Goal: Use online tool/utility: Utilize a website feature to perform a specific function

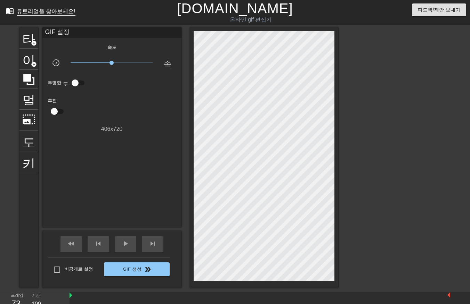
scroll to position [17, 5]
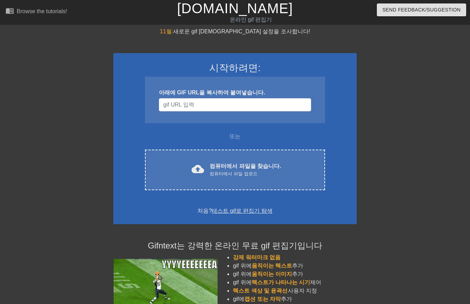
scroll to position [17, 5]
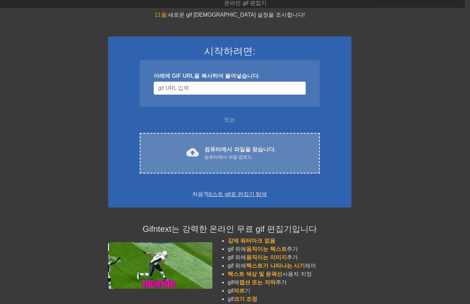
click at [247, 148] on font "컴퓨터에서 파일을 찾습니다." at bounding box center [239, 150] width 71 height 6
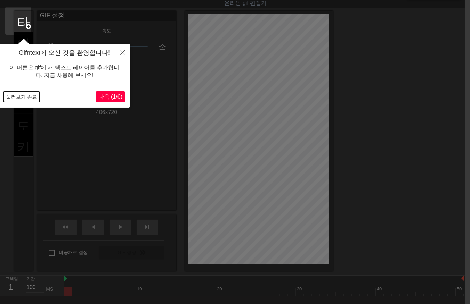
click at [17, 97] on button "둘러보기 종료" at bounding box center [21, 97] width 36 height 10
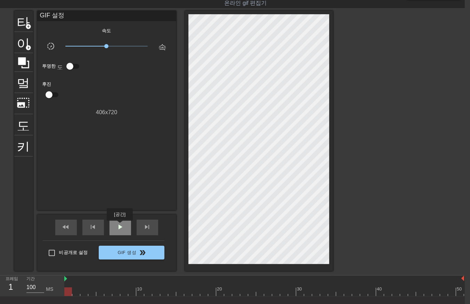
click at [120, 226] on span "play_arrow" at bounding box center [120, 227] width 8 height 8
click at [68, 294] on div at bounding box center [264, 292] width 400 height 9
click at [458, 291] on div at bounding box center [264, 292] width 400 height 9
click at [64, 291] on div at bounding box center [263, 292] width 400 height 9
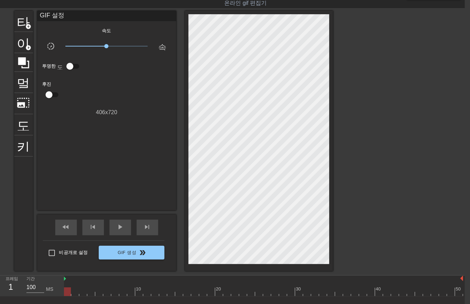
drag, startPoint x: 66, startPoint y: 290, endPoint x: 73, endPoint y: 297, distance: 9.6
click at [73, 297] on div "10 20 30 40 50" at bounding box center [264, 286] width 400 height 21
drag, startPoint x: 74, startPoint y: 290, endPoint x: 400, endPoint y: 249, distance: 328.8
click at [400, 249] on div "menu_book 튜토리얼을 찾아보세요! Gifntext.com 온라인 gif 편집기 피드백/제안 보내기 타이틀 add_circle 이미지 a…" at bounding box center [230, 164] width 470 height 362
drag, startPoint x: 402, startPoint y: 292, endPoint x: 343, endPoint y: 208, distance: 102.5
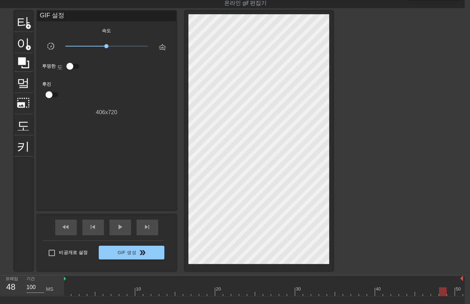
click at [437, 282] on div "10 20 30 40 50" at bounding box center [263, 286] width 400 height 21
drag, startPoint x: 432, startPoint y: 289, endPoint x: 32, endPoint y: 321, distance: 401.3
click at [32, 304] on html "menu_book 튜토리얼을 찾아보세요! Gifntext.com 온라인 gif 편집기 피드백/제안 보내기 타이틀 add_circle 이미지 a…" at bounding box center [230, 164] width 470 height 362
click at [74, 294] on div at bounding box center [263, 292] width 400 height 9
drag, startPoint x: 80, startPoint y: 292, endPoint x: 85, endPoint y: 292, distance: 4.9
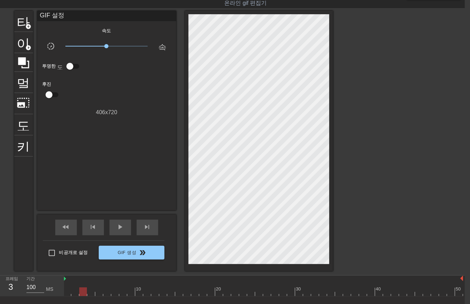
click at [81, 292] on div at bounding box center [263, 292] width 400 height 9
click at [92, 293] on div at bounding box center [263, 292] width 400 height 9
click at [100, 291] on div at bounding box center [263, 292] width 400 height 9
drag, startPoint x: 104, startPoint y: 291, endPoint x: 108, endPoint y: 293, distance: 5.0
click at [104, 291] on div at bounding box center [263, 292] width 400 height 9
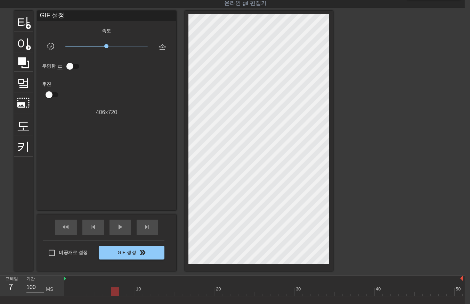
drag, startPoint x: 112, startPoint y: 292, endPoint x: 118, endPoint y: 292, distance: 6.9
click at [113, 293] on div at bounding box center [263, 292] width 400 height 9
click at [122, 291] on div at bounding box center [263, 292] width 400 height 9
drag, startPoint x: 130, startPoint y: 290, endPoint x: 136, endPoint y: 292, distance: 5.8
click at [131, 291] on div at bounding box center [263, 292] width 400 height 9
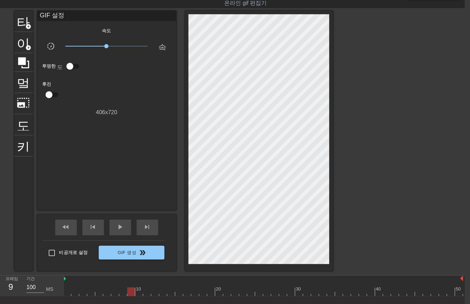
click at [136, 292] on div at bounding box center [263, 292] width 400 height 9
click at [145, 289] on div at bounding box center [263, 292] width 400 height 9
click at [155, 292] on div at bounding box center [263, 292] width 400 height 9
drag, startPoint x: 160, startPoint y: 290, endPoint x: 164, endPoint y: 291, distance: 3.8
click at [161, 291] on div at bounding box center [263, 292] width 400 height 9
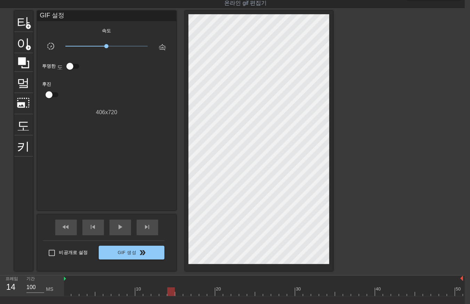
click at [169, 291] on div at bounding box center [263, 292] width 400 height 9
click at [179, 295] on div at bounding box center [263, 292] width 400 height 9
click at [183, 292] on div at bounding box center [263, 292] width 400 height 9
click at [193, 292] on div at bounding box center [263, 292] width 400 height 9
click at [200, 291] on div at bounding box center [263, 292] width 400 height 9
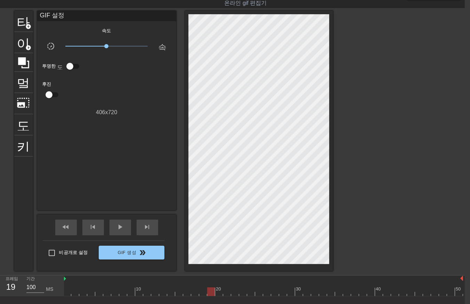
click at [208, 291] on div at bounding box center [263, 292] width 400 height 9
click at [217, 291] on div at bounding box center [263, 292] width 400 height 9
click at [226, 291] on div at bounding box center [263, 292] width 400 height 9
click at [234, 290] on div at bounding box center [263, 292] width 400 height 9
click at [241, 293] on div at bounding box center [263, 292] width 400 height 9
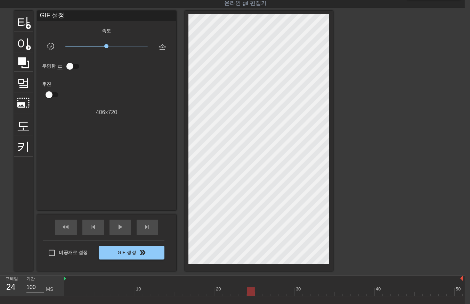
drag, startPoint x: 249, startPoint y: 292, endPoint x: 256, endPoint y: 294, distance: 7.8
click at [251, 293] on div at bounding box center [263, 292] width 400 height 9
click at [258, 293] on div at bounding box center [263, 292] width 400 height 9
drag, startPoint x: 268, startPoint y: 291, endPoint x: 271, endPoint y: 293, distance: 4.1
click at [267, 293] on div at bounding box center [263, 292] width 400 height 9
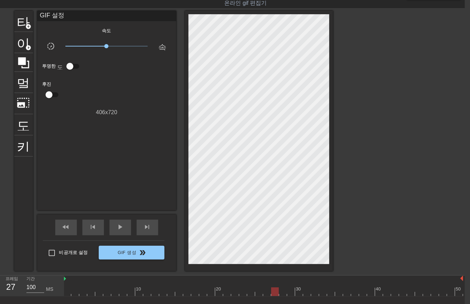
drag, startPoint x: 275, startPoint y: 290, endPoint x: 278, endPoint y: 291, distance: 4.0
click at [273, 292] on div at bounding box center [263, 292] width 400 height 9
click at [281, 291] on div at bounding box center [263, 292] width 400 height 9
click at [289, 291] on div at bounding box center [263, 292] width 400 height 9
click at [298, 293] on div at bounding box center [263, 292] width 400 height 9
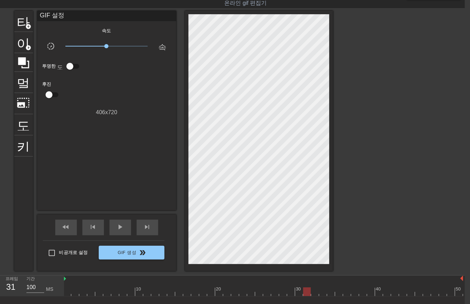
click at [306, 293] on div at bounding box center [263, 292] width 400 height 9
click at [313, 293] on div at bounding box center [263, 292] width 400 height 9
drag, startPoint x: 321, startPoint y: 290, endPoint x: 326, endPoint y: 290, distance: 4.9
click at [322, 292] on div at bounding box center [263, 292] width 400 height 9
click at [329, 291] on div at bounding box center [263, 292] width 400 height 9
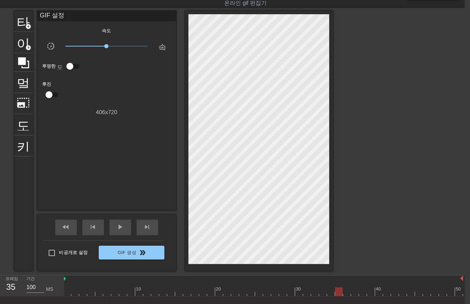
drag, startPoint x: 336, startPoint y: 290, endPoint x: 341, endPoint y: 291, distance: 5.0
click at [338, 292] on div at bounding box center [263, 292] width 400 height 9
click at [346, 291] on div at bounding box center [263, 292] width 400 height 9
click at [356, 292] on div at bounding box center [263, 292] width 400 height 9
click at [363, 292] on div at bounding box center [263, 292] width 400 height 9
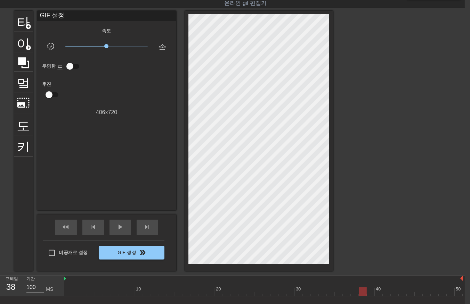
click at [369, 291] on div at bounding box center [263, 292] width 400 height 9
click at [377, 292] on div at bounding box center [263, 292] width 400 height 9
drag, startPoint x: 384, startPoint y: 290, endPoint x: 386, endPoint y: 293, distance: 4.0
click at [386, 293] on div at bounding box center [263, 292] width 400 height 9
drag, startPoint x: 394, startPoint y: 290, endPoint x: 398, endPoint y: 292, distance: 4.7
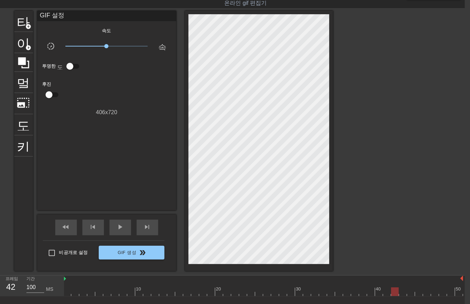
click at [394, 292] on div at bounding box center [263, 292] width 400 height 9
drag, startPoint x: 402, startPoint y: 289, endPoint x: 403, endPoint y: 293, distance: 3.9
click at [403, 293] on div at bounding box center [263, 292] width 400 height 9
drag, startPoint x: 408, startPoint y: 290, endPoint x: 413, endPoint y: 292, distance: 6.4
click at [408, 292] on div at bounding box center [263, 292] width 400 height 9
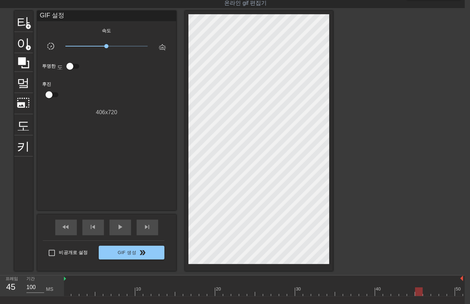
click at [418, 292] on div at bounding box center [263, 292] width 400 height 9
click at [424, 290] on div at bounding box center [263, 292] width 400 height 9
click at [434, 292] on div at bounding box center [263, 292] width 400 height 9
click at [441, 292] on div at bounding box center [263, 292] width 400 height 9
drag, startPoint x: 448, startPoint y: 290, endPoint x: 453, endPoint y: 295, distance: 7.1
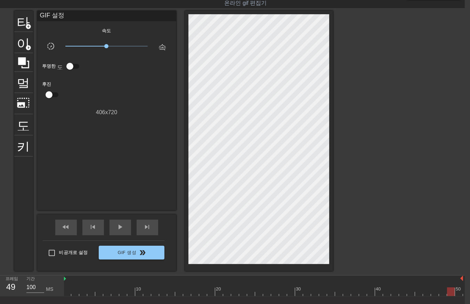
click at [449, 294] on div at bounding box center [263, 292] width 400 height 9
click at [458, 290] on div at bounding box center [263, 292] width 400 height 9
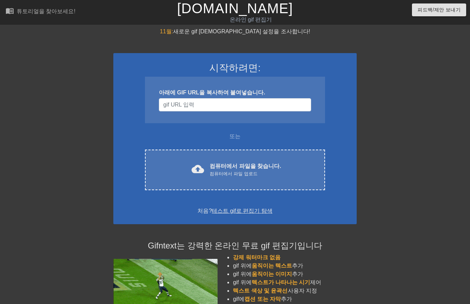
scroll to position [17, 5]
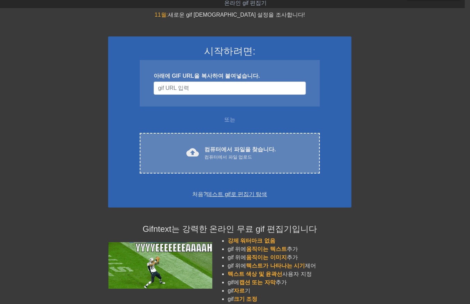
click at [228, 149] on font "컴퓨터에서 파일을 찾습니다." at bounding box center [239, 150] width 71 height 6
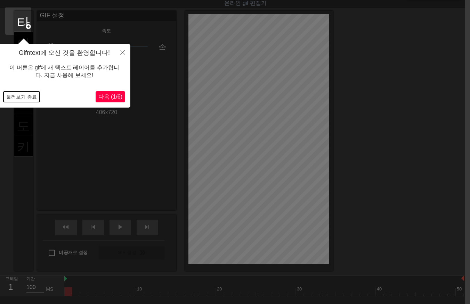
click at [27, 96] on button "둘러보기 종료" at bounding box center [21, 97] width 36 height 10
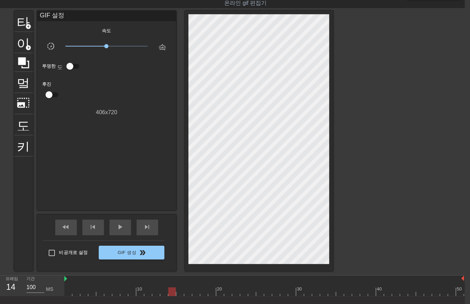
drag, startPoint x: 68, startPoint y: 293, endPoint x: 169, endPoint y: 282, distance: 102.1
click at [169, 282] on div "10 20 30 40 50" at bounding box center [264, 286] width 400 height 21
click at [185, 294] on div at bounding box center [264, 292] width 400 height 9
click at [179, 292] on div at bounding box center [264, 292] width 400 height 9
drag, startPoint x: 67, startPoint y: 292, endPoint x: 67, endPoint y: 296, distance: 3.8
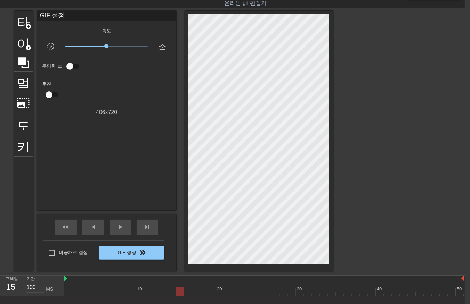
click at [67, 293] on div at bounding box center [264, 292] width 400 height 9
drag, startPoint x: 74, startPoint y: 288, endPoint x: 79, endPoint y: 294, distance: 8.2
click at [76, 290] on div at bounding box center [264, 292] width 400 height 9
click at [84, 293] on div at bounding box center [264, 292] width 400 height 9
click at [91, 290] on div at bounding box center [264, 292] width 400 height 9
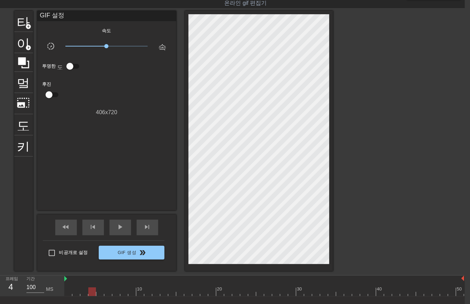
click at [99, 291] on div at bounding box center [264, 292] width 400 height 9
click at [107, 293] on div at bounding box center [264, 292] width 400 height 9
click at [115, 290] on div at bounding box center [264, 292] width 400 height 9
click at [124, 292] on div at bounding box center [264, 292] width 400 height 9
click at [130, 291] on div at bounding box center [264, 292] width 400 height 9
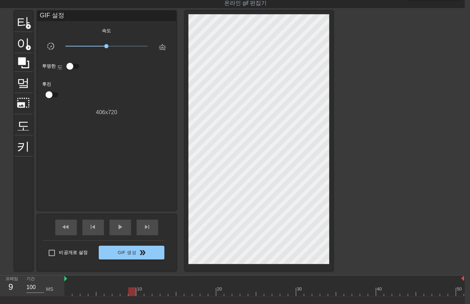
click at [138, 290] on div at bounding box center [264, 292] width 400 height 9
drag, startPoint x: 146, startPoint y: 291, endPoint x: 149, endPoint y: 295, distance: 4.9
click at [146, 294] on div at bounding box center [264, 292] width 400 height 9
click at [156, 292] on div at bounding box center [264, 292] width 400 height 9
click at [164, 291] on div at bounding box center [264, 292] width 400 height 9
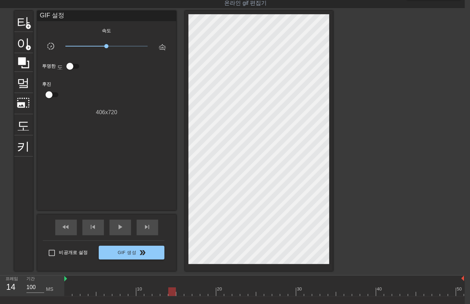
click at [171, 290] on div at bounding box center [264, 292] width 400 height 9
click at [180, 290] on div at bounding box center [264, 292] width 400 height 9
click at [186, 291] on div at bounding box center [264, 292] width 400 height 9
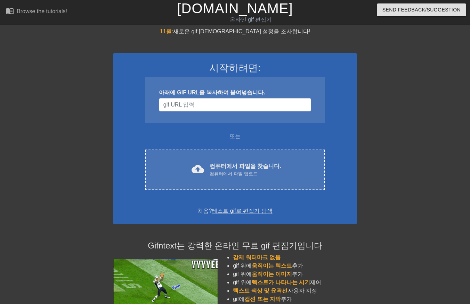
scroll to position [17, 5]
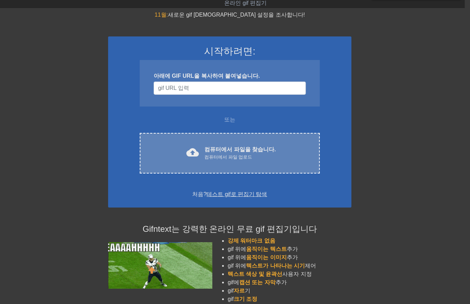
click at [244, 152] on font "컴퓨터에서 파일을 찾습니다." at bounding box center [239, 150] width 71 height 6
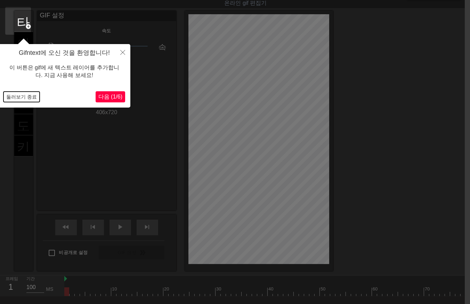
click at [23, 97] on button "둘러보기 종료" at bounding box center [21, 97] width 36 height 10
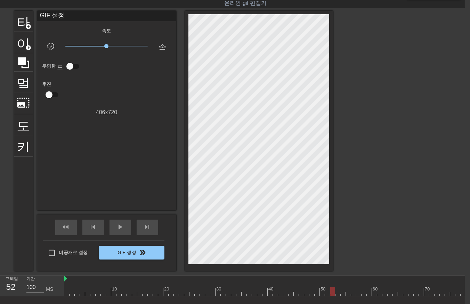
drag, startPoint x: 66, startPoint y: 293, endPoint x: 331, endPoint y: 259, distance: 266.9
click at [331, 259] on div "menu_book 튜토리얼을 찾아보세요! Gifntext.com 온라인 gif 편집기 피드백/제안 보내기 타이틀 add_circle 이미지 a…" at bounding box center [230, 164] width 470 height 362
drag, startPoint x: 331, startPoint y: 291, endPoint x: 492, endPoint y: 280, distance: 160.9
click at [465, 280] on html "menu_book 튜토리얼을 찾아보세요! Gifntext.com 온라인 gif 편집기 피드백/제안 보내기 타이틀 add_circle 이미지 a…" at bounding box center [230, 164] width 470 height 362
drag, startPoint x: 461, startPoint y: 292, endPoint x: 410, endPoint y: 288, distance: 51.3
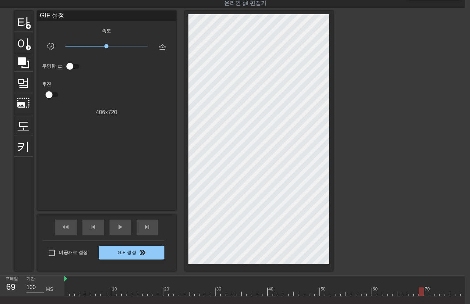
click at [410, 288] on div at bounding box center [457, 292] width 787 height 9
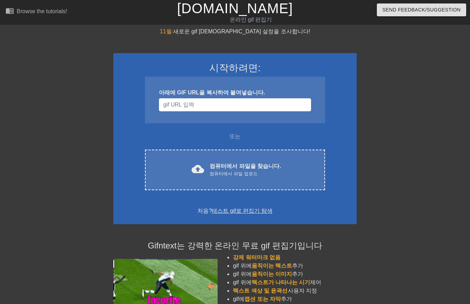
scroll to position [17, 5]
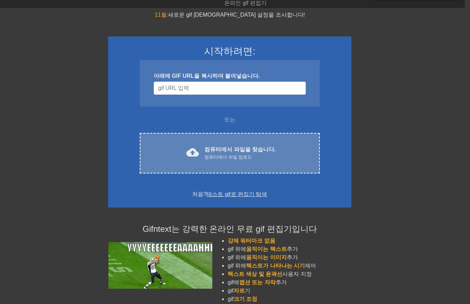
click at [227, 154] on div "컴퓨터에서 파일 업로드" at bounding box center [239, 157] width 71 height 7
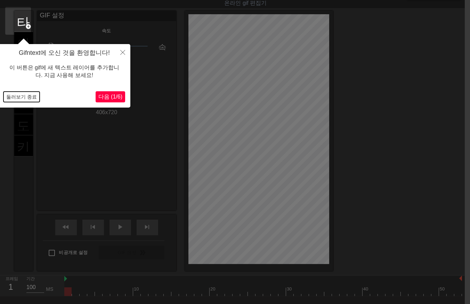
click at [25, 97] on button "둘러보기 종료" at bounding box center [21, 97] width 36 height 10
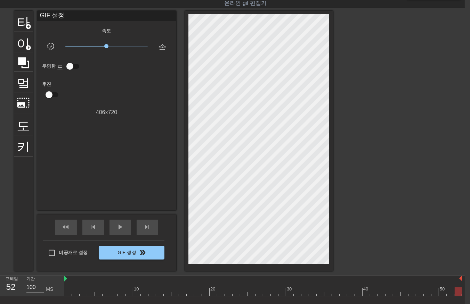
drag, startPoint x: 66, startPoint y: 293, endPoint x: 485, endPoint y: 302, distance: 418.5
click at [465, 302] on html "menu_book 튜토리얼을 찾아보세요! [DOMAIN_NAME] 온라인 gif 편집기 피드백/제안 보내기 타이틀 add_circle 이미지 …" at bounding box center [230, 164] width 470 height 362
drag, startPoint x: 459, startPoint y: 294, endPoint x: 474, endPoint y: 303, distance: 17.5
click at [465, 304] on html "menu_book 튜토리얼을 찾아보세요! [DOMAIN_NAME] 온라인 gif 편집기 피드백/제안 보내기 타이틀 add_circle 이미지 …" at bounding box center [230, 164] width 470 height 362
drag, startPoint x: 458, startPoint y: 291, endPoint x: 386, endPoint y: 290, distance: 71.9
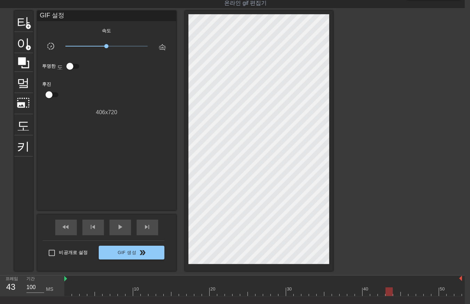
click at [387, 290] on div at bounding box center [388, 292] width 7 height 9
click at [68, 293] on div at bounding box center [263, 292] width 398 height 9
click at [75, 293] on div at bounding box center [263, 292] width 398 height 9
drag, startPoint x: 68, startPoint y: 292, endPoint x: 400, endPoint y: 295, distance: 332.2
click at [401, 295] on div at bounding box center [263, 292] width 398 height 9
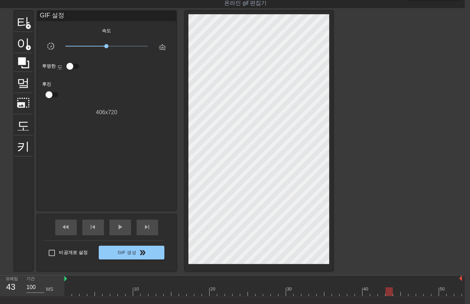
drag, startPoint x: 387, startPoint y: 292, endPoint x: 390, endPoint y: 295, distance: 4.4
click at [388, 292] on div at bounding box center [263, 292] width 398 height 9
drag, startPoint x: 70, startPoint y: 291, endPoint x: 69, endPoint y: 297, distance: 6.3
click at [68, 295] on div at bounding box center [263, 292] width 398 height 9
drag, startPoint x: 67, startPoint y: 294, endPoint x: 345, endPoint y: 255, distance: 280.0
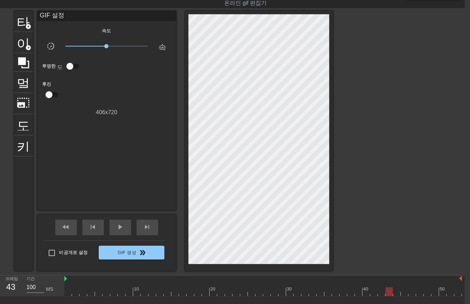
click at [381, 272] on div "menu_book 튜토리얼을 찾아보세요! [DOMAIN_NAME] 온라인 gif 편집기 피드백/제안 보내기 타이틀 add_circle 이미지 …" at bounding box center [230, 164] width 470 height 362
drag, startPoint x: 65, startPoint y: 295, endPoint x: 69, endPoint y: 295, distance: 3.5
click at [67, 295] on div at bounding box center [263, 292] width 398 height 9
drag, startPoint x: 76, startPoint y: 291, endPoint x: 83, endPoint y: 297, distance: 8.8
click at [77, 292] on div at bounding box center [263, 292] width 398 height 9
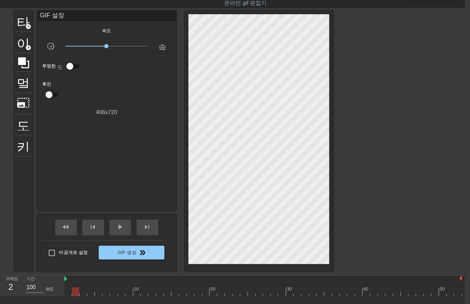
click at [84, 293] on div at bounding box center [263, 292] width 398 height 9
click at [91, 291] on div at bounding box center [263, 292] width 398 height 9
click at [97, 293] on div at bounding box center [263, 292] width 398 height 9
drag, startPoint x: 105, startPoint y: 293, endPoint x: 112, endPoint y: 294, distance: 7.8
click at [106, 294] on div at bounding box center [263, 292] width 398 height 9
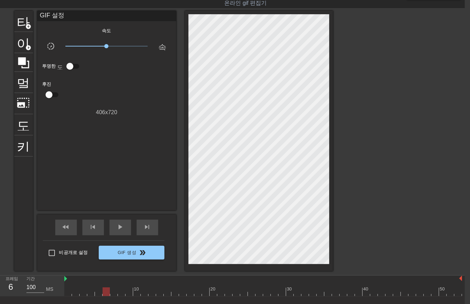
click at [113, 293] on div at bounding box center [263, 292] width 398 height 9
drag, startPoint x: 120, startPoint y: 293, endPoint x: 125, endPoint y: 293, distance: 5.2
click at [121, 294] on div at bounding box center [263, 292] width 398 height 9
drag, startPoint x: 126, startPoint y: 292, endPoint x: 130, endPoint y: 293, distance: 3.9
click at [128, 292] on div at bounding box center [263, 292] width 398 height 9
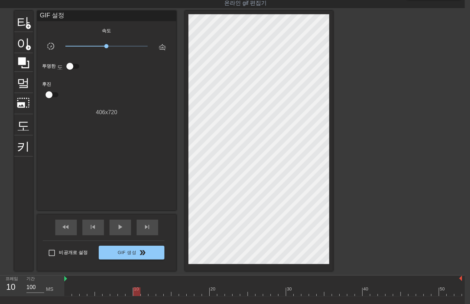
drag, startPoint x: 135, startPoint y: 292, endPoint x: 141, endPoint y: 292, distance: 6.6
click at [136, 292] on div at bounding box center [263, 292] width 398 height 9
drag, startPoint x: 142, startPoint y: 291, endPoint x: 148, endPoint y: 293, distance: 6.3
click at [144, 293] on div at bounding box center [263, 292] width 398 height 9
click at [151, 293] on div at bounding box center [263, 292] width 398 height 9
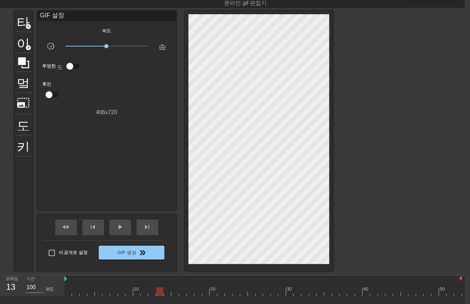
click at [157, 292] on div at bounding box center [263, 292] width 398 height 9
click at [166, 291] on div at bounding box center [263, 292] width 398 height 9
click at [175, 293] on div at bounding box center [263, 292] width 398 height 9
click at [183, 293] on div at bounding box center [263, 292] width 398 height 9
click at [190, 292] on div at bounding box center [263, 292] width 398 height 9
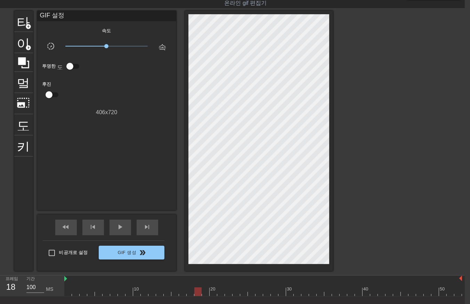
drag, startPoint x: 197, startPoint y: 290, endPoint x: 205, endPoint y: 290, distance: 8.7
click at [198, 290] on div at bounding box center [263, 292] width 398 height 9
click at [207, 291] on div at bounding box center [263, 292] width 398 height 9
click at [214, 293] on div at bounding box center [263, 292] width 398 height 9
click at [220, 292] on div at bounding box center [263, 292] width 398 height 9
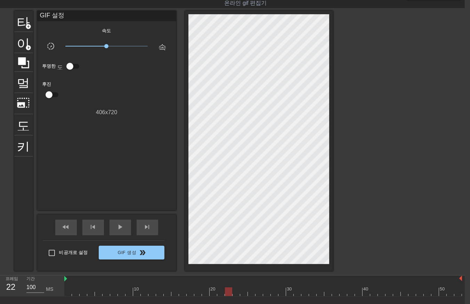
drag, startPoint x: 228, startPoint y: 291, endPoint x: 233, endPoint y: 292, distance: 5.0
click at [230, 292] on div at bounding box center [263, 292] width 398 height 9
drag, startPoint x: 236, startPoint y: 290, endPoint x: 239, endPoint y: 292, distance: 3.9
click at [236, 291] on div at bounding box center [263, 292] width 398 height 9
drag, startPoint x: 240, startPoint y: 291, endPoint x: 244, endPoint y: 293, distance: 3.9
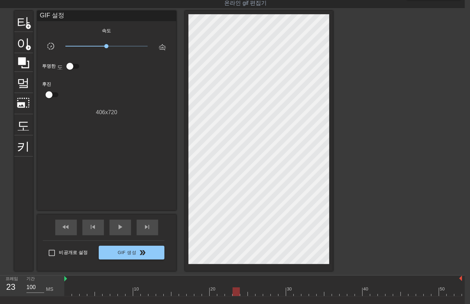
click at [243, 293] on div at bounding box center [263, 292] width 398 height 9
click at [250, 293] on div at bounding box center [263, 292] width 398 height 9
drag, startPoint x: 257, startPoint y: 292, endPoint x: 261, endPoint y: 294, distance: 4.7
click at [260, 294] on div at bounding box center [263, 292] width 398 height 9
drag, startPoint x: 267, startPoint y: 292, endPoint x: 271, endPoint y: 295, distance: 5.2
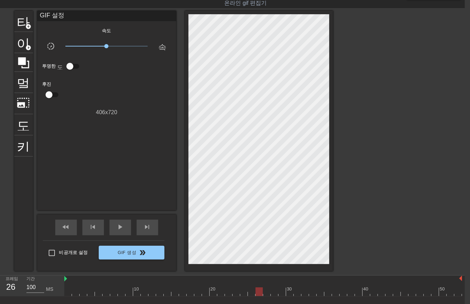
click at [269, 295] on div at bounding box center [263, 292] width 398 height 9
click at [276, 294] on div at bounding box center [263, 292] width 398 height 9
click at [282, 293] on div at bounding box center [263, 292] width 398 height 9
drag, startPoint x: 288, startPoint y: 291, endPoint x: 294, endPoint y: 294, distance: 6.8
click at [292, 294] on div at bounding box center [263, 292] width 398 height 9
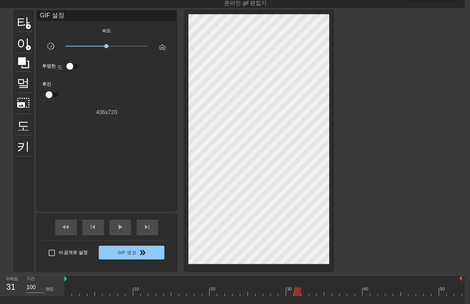
click at [297, 292] on div at bounding box center [263, 292] width 398 height 9
click at [304, 293] on div at bounding box center [263, 292] width 398 height 9
click at [312, 290] on div at bounding box center [263, 292] width 398 height 9
drag, startPoint x: 317, startPoint y: 291, endPoint x: 324, endPoint y: 294, distance: 7.5
click at [321, 294] on div at bounding box center [263, 292] width 398 height 9
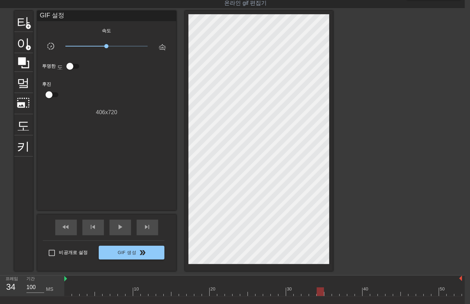
click at [328, 293] on div at bounding box center [263, 292] width 398 height 9
drag, startPoint x: 334, startPoint y: 292, endPoint x: 339, endPoint y: 294, distance: 5.8
click at [335, 293] on div at bounding box center [263, 292] width 398 height 9
click at [341, 291] on div at bounding box center [263, 292] width 398 height 9
click at [350, 290] on div at bounding box center [263, 292] width 398 height 9
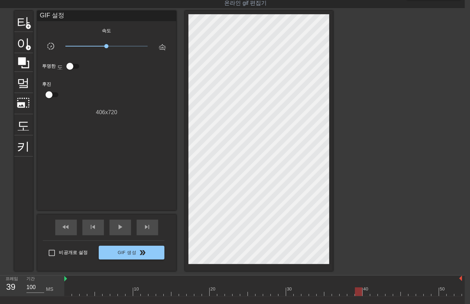
click at [358, 292] on div at bounding box center [263, 292] width 398 height 9
click at [366, 293] on div at bounding box center [263, 292] width 398 height 9
click at [374, 294] on div at bounding box center [263, 292] width 398 height 9
click at [381, 292] on div at bounding box center [263, 292] width 398 height 9
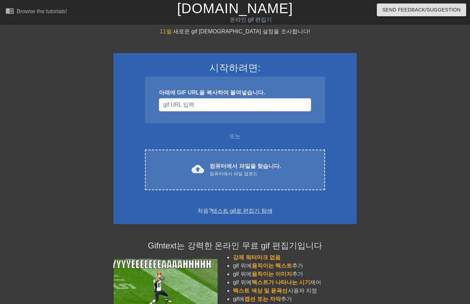
scroll to position [17, 5]
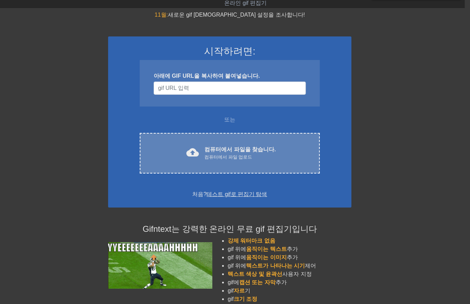
click at [237, 148] on font "컴퓨터에서 파일을 찾습니다." at bounding box center [239, 150] width 71 height 6
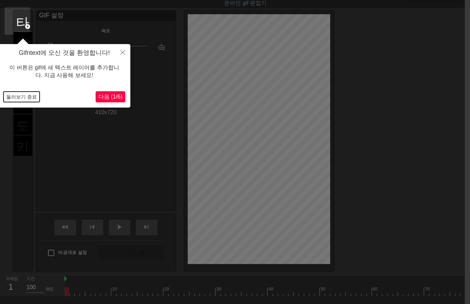
click at [25, 98] on button "둘러보기 종료" at bounding box center [21, 97] width 36 height 10
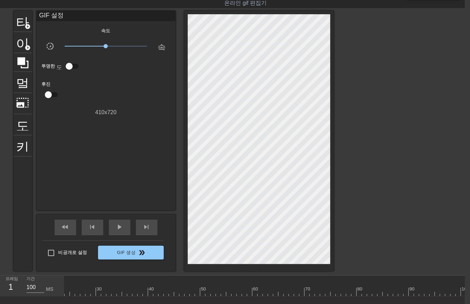
scroll to position [0, 0]
click at [71, 293] on div at bounding box center [436, 292] width 745 height 9
drag, startPoint x: 77, startPoint y: 291, endPoint x: 76, endPoint y: 296, distance: 5.3
click at [77, 293] on div at bounding box center [436, 292] width 745 height 9
click at [83, 294] on div at bounding box center [436, 292] width 745 height 9
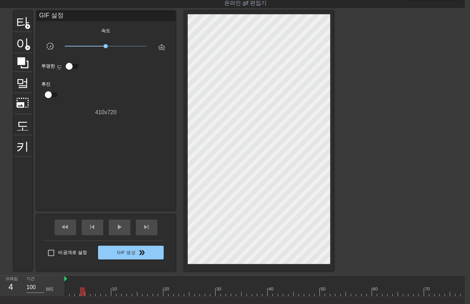
drag, startPoint x: 87, startPoint y: 292, endPoint x: 90, endPoint y: 296, distance: 5.3
click at [87, 294] on div at bounding box center [436, 292] width 745 height 9
click at [92, 294] on div at bounding box center [436, 292] width 745 height 9
click at [97, 293] on div at bounding box center [436, 292] width 745 height 9
click at [102, 293] on div at bounding box center [436, 292] width 745 height 9
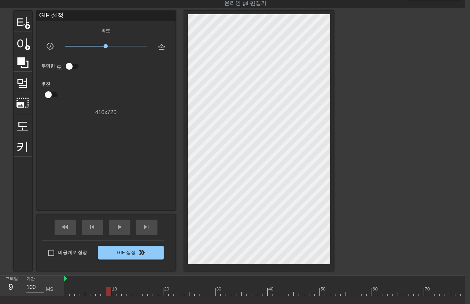
click at [108, 293] on div at bounding box center [436, 292] width 745 height 9
click at [112, 294] on div at bounding box center [436, 292] width 745 height 9
click at [118, 293] on div at bounding box center [436, 292] width 745 height 9
click at [123, 293] on div at bounding box center [436, 292] width 745 height 9
click at [129, 294] on div at bounding box center [436, 292] width 745 height 9
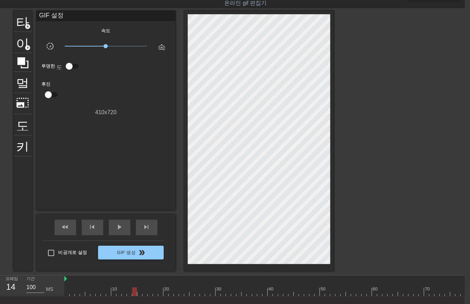
drag, startPoint x: 133, startPoint y: 293, endPoint x: 136, endPoint y: 295, distance: 3.9
click at [133, 293] on div at bounding box center [436, 292] width 745 height 9
click at [138, 294] on div at bounding box center [436, 292] width 745 height 9
click at [143, 294] on div at bounding box center [436, 292] width 745 height 9
click at [149, 295] on div at bounding box center [436, 292] width 745 height 9
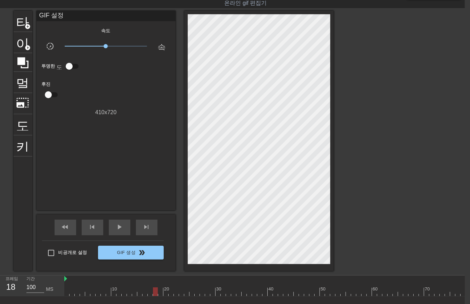
click at [153, 293] on div at bounding box center [436, 292] width 745 height 9
drag, startPoint x: 159, startPoint y: 291, endPoint x: 164, endPoint y: 296, distance: 6.6
click at [160, 293] on div at bounding box center [436, 292] width 745 height 9
drag, startPoint x: 165, startPoint y: 291, endPoint x: 165, endPoint y: 296, distance: 5.2
click at [165, 294] on div at bounding box center [436, 292] width 745 height 9
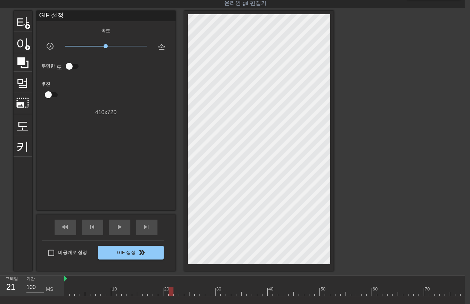
click at [170, 293] on div at bounding box center [436, 292] width 745 height 9
click at [176, 294] on div at bounding box center [436, 292] width 745 height 9
drag, startPoint x: 181, startPoint y: 292, endPoint x: 185, endPoint y: 293, distance: 4.6
click at [181, 292] on div at bounding box center [436, 292] width 745 height 9
drag, startPoint x: 186, startPoint y: 291, endPoint x: 188, endPoint y: 295, distance: 5.0
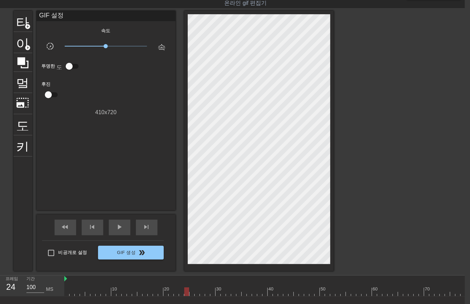
click at [186, 293] on div at bounding box center [436, 292] width 745 height 9
click at [190, 294] on div at bounding box center [436, 292] width 745 height 9
click at [196, 293] on div at bounding box center [436, 292] width 745 height 9
click at [202, 294] on div at bounding box center [436, 292] width 745 height 9
click at [206, 294] on div at bounding box center [436, 292] width 745 height 9
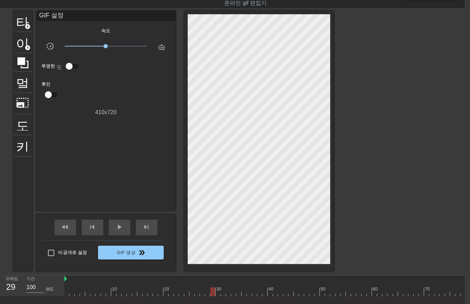
click at [212, 293] on div at bounding box center [436, 292] width 745 height 9
drag, startPoint x: 218, startPoint y: 291, endPoint x: 217, endPoint y: 297, distance: 5.6
click at [217, 293] on div at bounding box center [436, 292] width 745 height 9
click at [223, 294] on div at bounding box center [436, 292] width 745 height 9
click at [227, 293] on div at bounding box center [436, 292] width 745 height 9
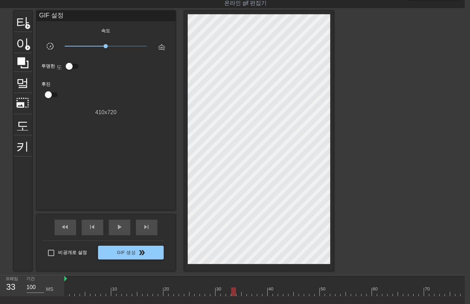
click at [233, 294] on div at bounding box center [436, 292] width 745 height 9
click at [238, 293] on div at bounding box center [436, 292] width 745 height 9
click at [243, 294] on div at bounding box center [436, 292] width 745 height 9
click at [248, 294] on div at bounding box center [436, 292] width 745 height 9
click at [254, 295] on div at bounding box center [436, 292] width 745 height 9
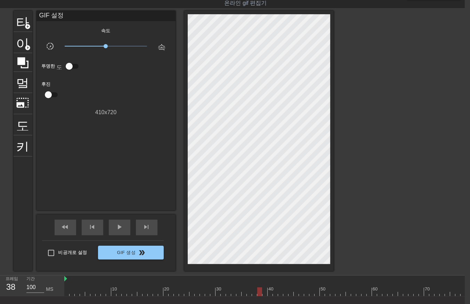
click at [258, 293] on div at bounding box center [436, 292] width 745 height 9
click at [262, 294] on div at bounding box center [436, 292] width 745 height 9
click at [269, 294] on div at bounding box center [436, 292] width 745 height 9
click at [275, 294] on div at bounding box center [436, 292] width 745 height 9
drag, startPoint x: 278, startPoint y: 291, endPoint x: 280, endPoint y: 296, distance: 5.3
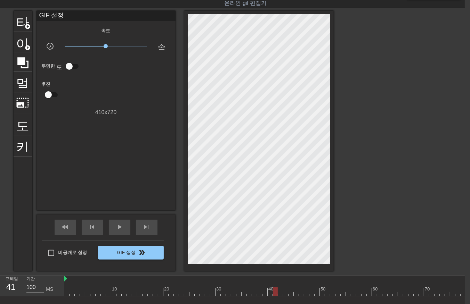
click at [280, 296] on div at bounding box center [436, 292] width 745 height 9
click at [285, 294] on div at bounding box center [436, 292] width 745 height 9
click at [291, 294] on div at bounding box center [436, 292] width 745 height 9
click at [294, 293] on div at bounding box center [436, 292] width 745 height 9
drag, startPoint x: 301, startPoint y: 292, endPoint x: 302, endPoint y: 296, distance: 4.8
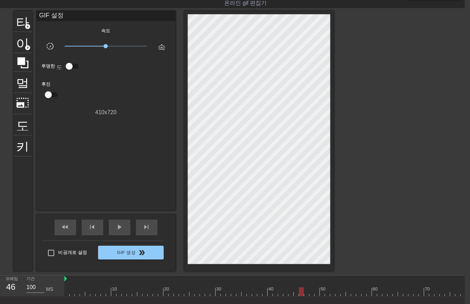
click at [301, 296] on div at bounding box center [436, 292] width 745 height 9
click at [306, 293] on div at bounding box center [436, 292] width 745 height 9
click at [311, 293] on div at bounding box center [436, 292] width 745 height 9
click at [318, 293] on div at bounding box center [436, 292] width 745 height 9
drag, startPoint x: 321, startPoint y: 289, endPoint x: 324, endPoint y: 294, distance: 5.6
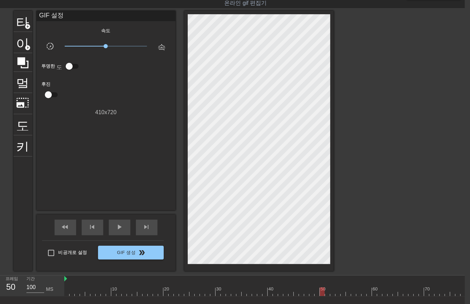
click at [322, 293] on div at bounding box center [436, 292] width 745 height 9
drag, startPoint x: 326, startPoint y: 290, endPoint x: 330, endPoint y: 300, distance: 10.3
click at [327, 297] on div "10 20 30 40 50 60 70 80 90 100 110 120 130 140" at bounding box center [264, 286] width 400 height 21
drag, startPoint x: 332, startPoint y: 293, endPoint x: 334, endPoint y: 296, distance: 3.9
click at [331, 294] on div at bounding box center [436, 292] width 745 height 9
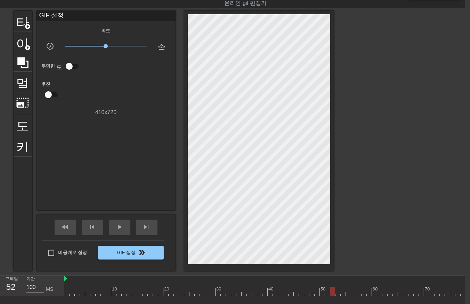
click at [337, 293] on div at bounding box center [436, 292] width 745 height 9
click at [341, 293] on div at bounding box center [436, 292] width 745 height 9
drag, startPoint x: 349, startPoint y: 290, endPoint x: 347, endPoint y: 294, distance: 4.2
click at [347, 294] on div at bounding box center [436, 292] width 745 height 9
click at [352, 296] on div "10 20 30 40 50 60 70 80 90 100 110 120 130 140" at bounding box center [436, 286] width 745 height 21
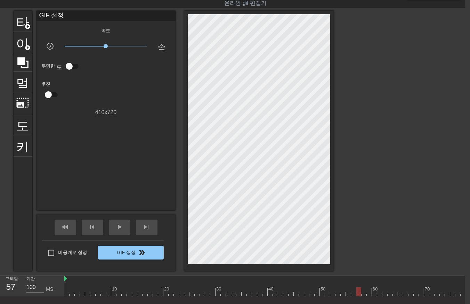
click at [356, 293] on div at bounding box center [436, 292] width 745 height 9
click at [361, 292] on div at bounding box center [436, 292] width 745 height 9
click at [362, 295] on div at bounding box center [436, 292] width 745 height 9
click at [366, 293] on div at bounding box center [436, 292] width 745 height 9
drag, startPoint x: 369, startPoint y: 290, endPoint x: 371, endPoint y: 295, distance: 4.5
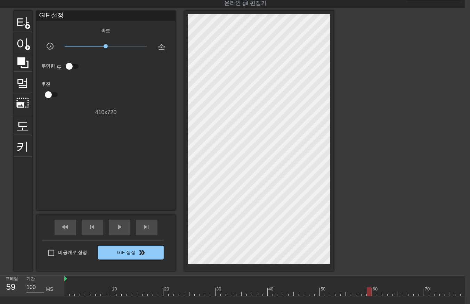
click at [370, 294] on div at bounding box center [436, 292] width 745 height 9
drag, startPoint x: 372, startPoint y: 292, endPoint x: 376, endPoint y: 295, distance: 4.9
click at [375, 294] on div at bounding box center [436, 292] width 745 height 9
click at [379, 294] on div at bounding box center [436, 292] width 745 height 9
click at [385, 293] on div at bounding box center [436, 292] width 745 height 9
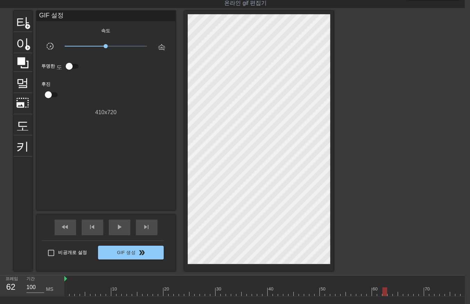
click at [388, 294] on div at bounding box center [436, 292] width 745 height 9
click at [394, 293] on div at bounding box center [436, 292] width 745 height 9
drag, startPoint x: 398, startPoint y: 290, endPoint x: 400, endPoint y: 294, distance: 4.1
click at [399, 294] on div at bounding box center [436, 292] width 745 height 9
drag, startPoint x: 404, startPoint y: 291, endPoint x: 407, endPoint y: 297, distance: 7.0
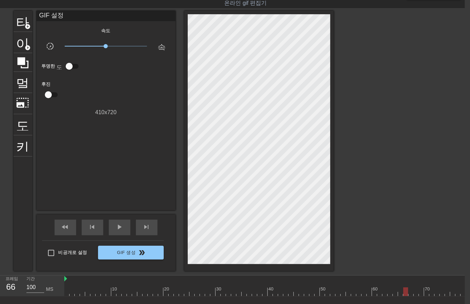
click at [405, 293] on div at bounding box center [436, 292] width 745 height 9
click at [409, 293] on div at bounding box center [436, 292] width 745 height 9
drag, startPoint x: 414, startPoint y: 292, endPoint x: 416, endPoint y: 296, distance: 4.2
click at [414, 294] on div at bounding box center [436, 292] width 745 height 9
click at [421, 293] on div at bounding box center [436, 292] width 745 height 9
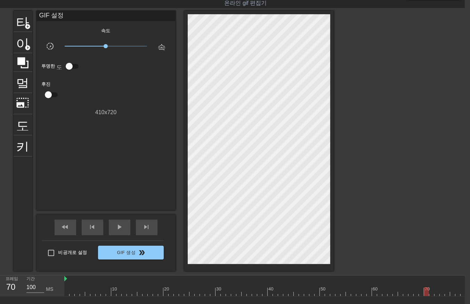
click at [426, 292] on div at bounding box center [436, 292] width 745 height 9
click at [430, 294] on div at bounding box center [436, 292] width 745 height 9
drag, startPoint x: 436, startPoint y: 293, endPoint x: 439, endPoint y: 295, distance: 3.8
click at [436, 293] on div at bounding box center [436, 292] width 745 height 9
click at [441, 295] on div at bounding box center [436, 292] width 745 height 9
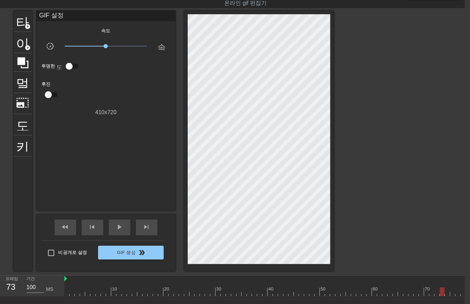
click at [447, 293] on div at bounding box center [436, 292] width 745 height 9
click at [451, 294] on div at bounding box center [436, 292] width 745 height 9
drag, startPoint x: 457, startPoint y: 292, endPoint x: 454, endPoint y: 296, distance: 4.9
click at [454, 295] on div at bounding box center [436, 292] width 745 height 9
click at [457, 294] on div at bounding box center [436, 292] width 745 height 9
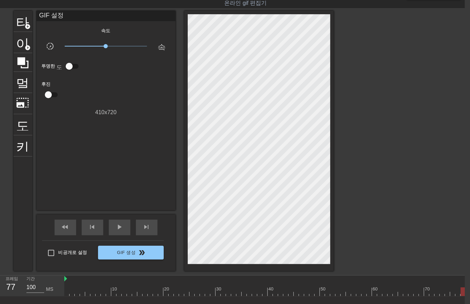
click at [462, 293] on div at bounding box center [436, 292] width 745 height 9
click at [121, 293] on div at bounding box center [90, 292] width 745 height 9
drag, startPoint x: 125, startPoint y: 289, endPoint x: 125, endPoint y: 293, distance: 3.5
click at [125, 290] on div at bounding box center [90, 292] width 745 height 9
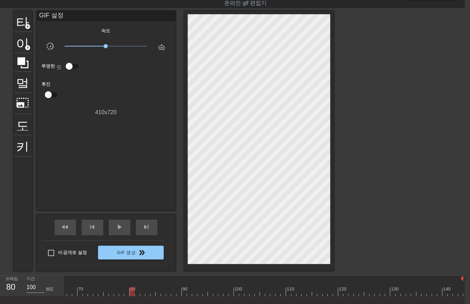
drag, startPoint x: 131, startPoint y: 291, endPoint x: 132, endPoint y: 299, distance: 8.1
click at [131, 293] on div at bounding box center [90, 292] width 745 height 9
drag, startPoint x: 137, startPoint y: 290, endPoint x: 136, endPoint y: 294, distance: 4.0
click at [136, 293] on div at bounding box center [90, 292] width 745 height 9
drag, startPoint x: 141, startPoint y: 291, endPoint x: 140, endPoint y: 296, distance: 5.7
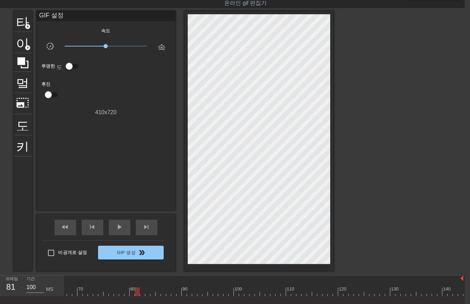
click at [140, 294] on div at bounding box center [90, 292] width 745 height 9
click at [145, 293] on div at bounding box center [90, 292] width 745 height 9
drag, startPoint x: 152, startPoint y: 290, endPoint x: 151, endPoint y: 295, distance: 4.9
click at [151, 293] on div at bounding box center [90, 292] width 745 height 9
drag, startPoint x: 157, startPoint y: 291, endPoint x: 157, endPoint y: 297, distance: 6.6
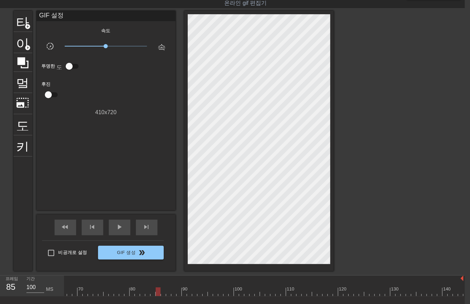
click at [156, 294] on div at bounding box center [90, 292] width 745 height 9
drag, startPoint x: 162, startPoint y: 292, endPoint x: 163, endPoint y: 296, distance: 4.3
click at [161, 294] on div at bounding box center [90, 292] width 745 height 9
drag, startPoint x: 167, startPoint y: 292, endPoint x: 165, endPoint y: 295, distance: 4.2
click at [165, 294] on div at bounding box center [90, 292] width 745 height 9
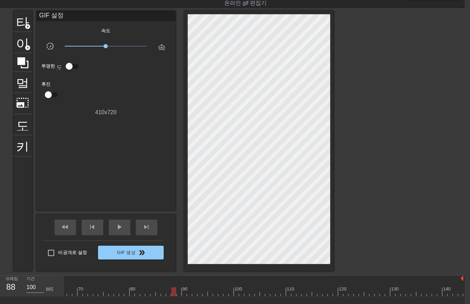
drag, startPoint x: 172, startPoint y: 291, endPoint x: 169, endPoint y: 296, distance: 5.6
click at [170, 295] on div at bounding box center [90, 292] width 745 height 9
click at [172, 294] on div at bounding box center [90, 292] width 745 height 9
drag, startPoint x: 178, startPoint y: 291, endPoint x: 182, endPoint y: 295, distance: 5.9
click at [178, 292] on div at bounding box center [90, 292] width 745 height 9
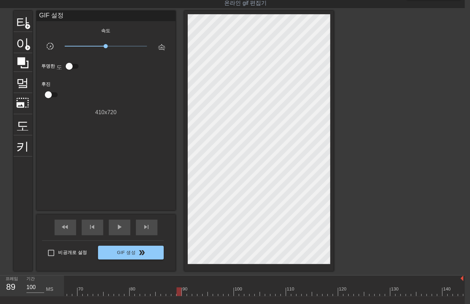
click at [182, 290] on div at bounding box center [90, 292] width 745 height 9
click at [188, 294] on div at bounding box center [90, 292] width 745 height 9
drag, startPoint x: 194, startPoint y: 291, endPoint x: 193, endPoint y: 295, distance: 4.3
click at [193, 294] on div at bounding box center [90, 292] width 745 height 9
click at [197, 295] on div at bounding box center [90, 292] width 745 height 9
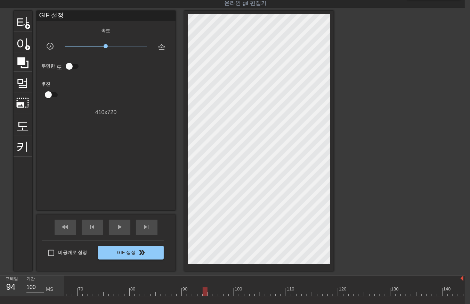
click at [202, 293] on div at bounding box center [90, 292] width 745 height 9
click at [207, 293] on div at bounding box center [90, 292] width 745 height 9
drag, startPoint x: 214, startPoint y: 293, endPoint x: 216, endPoint y: 296, distance: 3.7
click at [214, 294] on div at bounding box center [90, 292] width 745 height 9
click at [218, 294] on div at bounding box center [90, 292] width 745 height 9
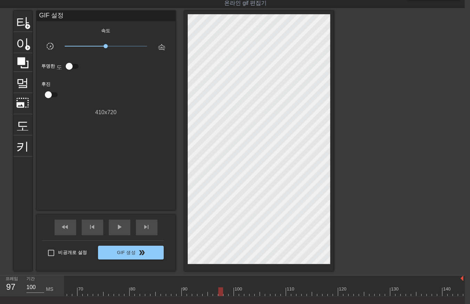
drag, startPoint x: 224, startPoint y: 292, endPoint x: 224, endPoint y: 297, distance: 4.5
click at [224, 296] on div at bounding box center [90, 292] width 745 height 9
drag, startPoint x: 230, startPoint y: 291, endPoint x: 231, endPoint y: 297, distance: 6.3
click at [229, 294] on div at bounding box center [90, 292] width 745 height 9
drag, startPoint x: 235, startPoint y: 292, endPoint x: 235, endPoint y: 298, distance: 5.9
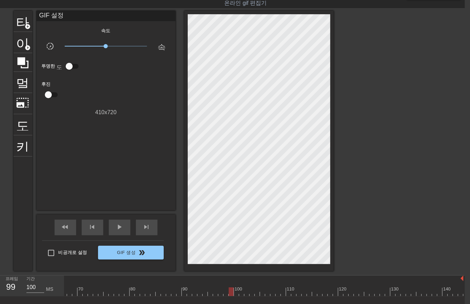
click at [235, 295] on div at bounding box center [90, 292] width 745 height 9
drag, startPoint x: 241, startPoint y: 291, endPoint x: 241, endPoint y: 297, distance: 6.3
click at [240, 294] on div at bounding box center [90, 292] width 745 height 9
click at [245, 294] on div at bounding box center [90, 292] width 745 height 9
click at [251, 294] on div at bounding box center [90, 292] width 745 height 9
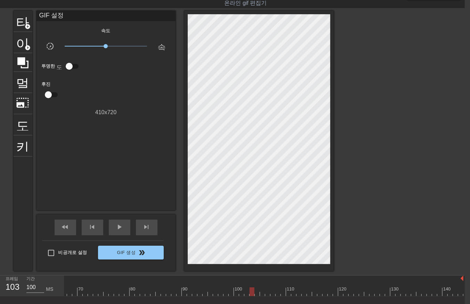
drag, startPoint x: 255, startPoint y: 291, endPoint x: 255, endPoint y: 296, distance: 4.9
click at [255, 295] on div at bounding box center [90, 292] width 745 height 9
drag, startPoint x: 262, startPoint y: 290, endPoint x: 262, endPoint y: 294, distance: 3.9
click at [262, 293] on div at bounding box center [90, 292] width 745 height 9
drag, startPoint x: 268, startPoint y: 289, endPoint x: 267, endPoint y: 295, distance: 6.3
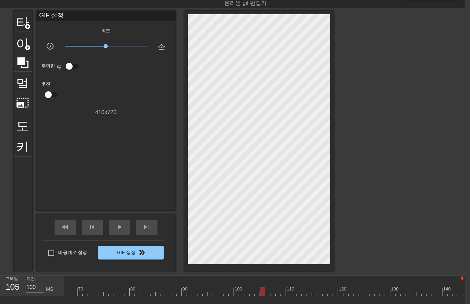
click at [267, 294] on div at bounding box center [90, 292] width 745 height 9
click at [272, 293] on div at bounding box center [90, 292] width 745 height 9
drag, startPoint x: 276, startPoint y: 291, endPoint x: 279, endPoint y: 294, distance: 4.4
click at [276, 294] on div at bounding box center [90, 292] width 745 height 9
drag, startPoint x: 282, startPoint y: 291, endPoint x: 282, endPoint y: 296, distance: 4.9
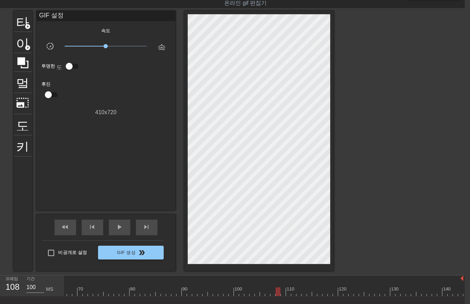
click at [282, 295] on div at bounding box center [90, 292] width 745 height 9
drag, startPoint x: 287, startPoint y: 291, endPoint x: 287, endPoint y: 297, distance: 5.9
click at [286, 296] on div "10 20 30 40 50 60 70 80 90 100 110 120 130 140" at bounding box center [90, 286] width 745 height 21
drag, startPoint x: 293, startPoint y: 290, endPoint x: 291, endPoint y: 293, distance: 3.9
click at [291, 293] on div at bounding box center [90, 292] width 745 height 9
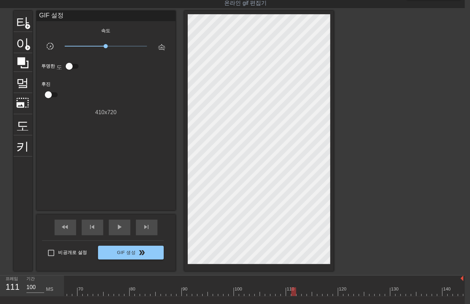
click at [297, 294] on div at bounding box center [90, 292] width 745 height 9
drag, startPoint x: 303, startPoint y: 290, endPoint x: 303, endPoint y: 294, distance: 3.9
click at [303, 293] on div at bounding box center [90, 292] width 745 height 9
click at [307, 294] on div at bounding box center [90, 292] width 745 height 9
drag, startPoint x: 314, startPoint y: 291, endPoint x: 313, endPoint y: 296, distance: 4.9
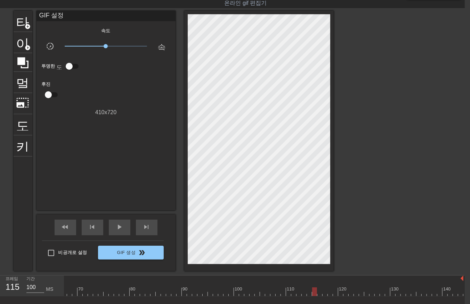
click at [313, 296] on div "10 20 30 40 50 60 70 80 90 100 110 120 130 140" at bounding box center [90, 286] width 745 height 21
click at [318, 294] on div at bounding box center [90, 292] width 745 height 9
click at [324, 295] on div at bounding box center [90, 292] width 745 height 9
click at [328, 294] on div at bounding box center [90, 292] width 745 height 9
click at [334, 292] on div at bounding box center [90, 292] width 745 height 9
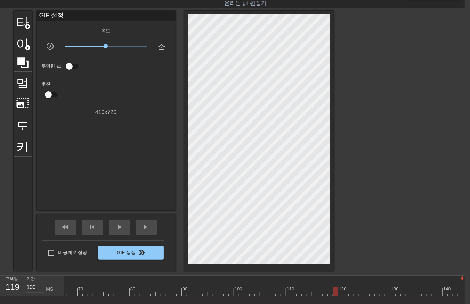
click at [341, 294] on div at bounding box center [90, 292] width 745 height 9
click at [344, 290] on div at bounding box center [90, 292] width 745 height 9
click at [349, 293] on div at bounding box center [90, 292] width 745 height 9
click at [354, 295] on div at bounding box center [90, 292] width 745 height 9
click at [359, 294] on div at bounding box center [90, 292] width 745 height 9
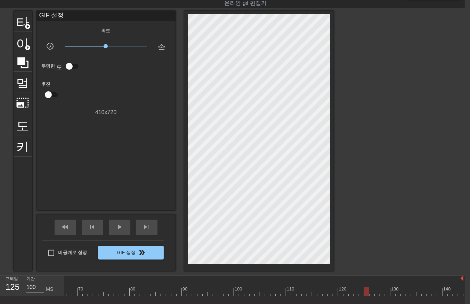
click at [366, 292] on div at bounding box center [90, 292] width 745 height 9
click at [371, 293] on div at bounding box center [90, 292] width 745 height 9
drag, startPoint x: 376, startPoint y: 291, endPoint x: 376, endPoint y: 296, distance: 4.5
click at [376, 296] on div at bounding box center [90, 292] width 745 height 9
click at [380, 293] on div at bounding box center [90, 292] width 745 height 9
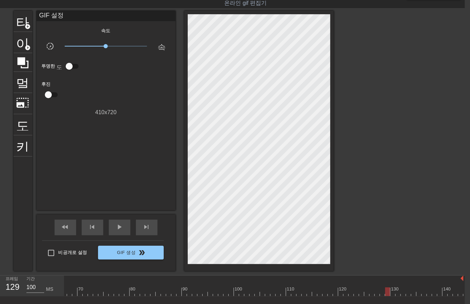
click at [386, 292] on div at bounding box center [90, 292] width 745 height 9
drag, startPoint x: 393, startPoint y: 290, endPoint x: 392, endPoint y: 301, distance: 10.5
click at [391, 297] on div "10 20 30 40 50 60 70 80 90 100 110 120 130 140" at bounding box center [264, 286] width 400 height 21
drag, startPoint x: 398, startPoint y: 290, endPoint x: 401, endPoint y: 293, distance: 4.7
click at [399, 293] on div at bounding box center [90, 292] width 745 height 9
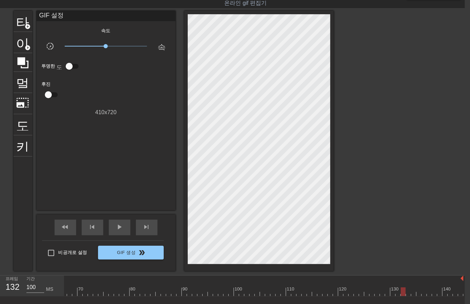
click at [402, 294] on div at bounding box center [90, 292] width 745 height 9
click at [408, 295] on div at bounding box center [90, 292] width 745 height 9
click at [412, 292] on div at bounding box center [90, 292] width 745 height 9
click at [416, 293] on div at bounding box center [90, 292] width 745 height 9
click at [423, 292] on div at bounding box center [90, 292] width 745 height 9
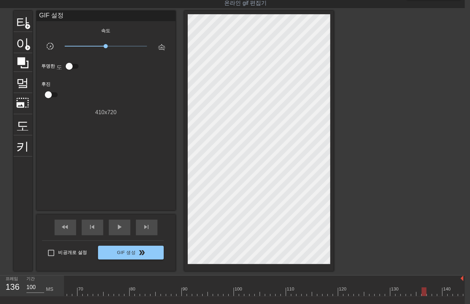
click at [428, 291] on div at bounding box center [90, 292] width 745 height 9
click at [433, 294] on div at bounding box center [90, 292] width 745 height 9
click at [439, 293] on div at bounding box center [90, 292] width 745 height 9
click at [445, 294] on div at bounding box center [90, 292] width 745 height 9
click at [449, 295] on div at bounding box center [90, 292] width 745 height 9
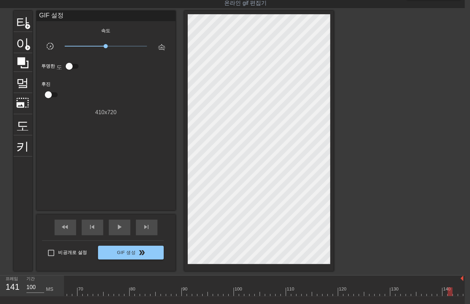
drag, startPoint x: 455, startPoint y: 293, endPoint x: 454, endPoint y: 298, distance: 5.7
click at [454, 296] on div "10 20 30 40 50 60 70 80 90 100 110 120 130 140" at bounding box center [264, 286] width 400 height 21
drag, startPoint x: 459, startPoint y: 289, endPoint x: 460, endPoint y: 293, distance: 4.1
click at [460, 293] on div at bounding box center [90, 292] width 745 height 9
